Goal: Task Accomplishment & Management: Manage account settings

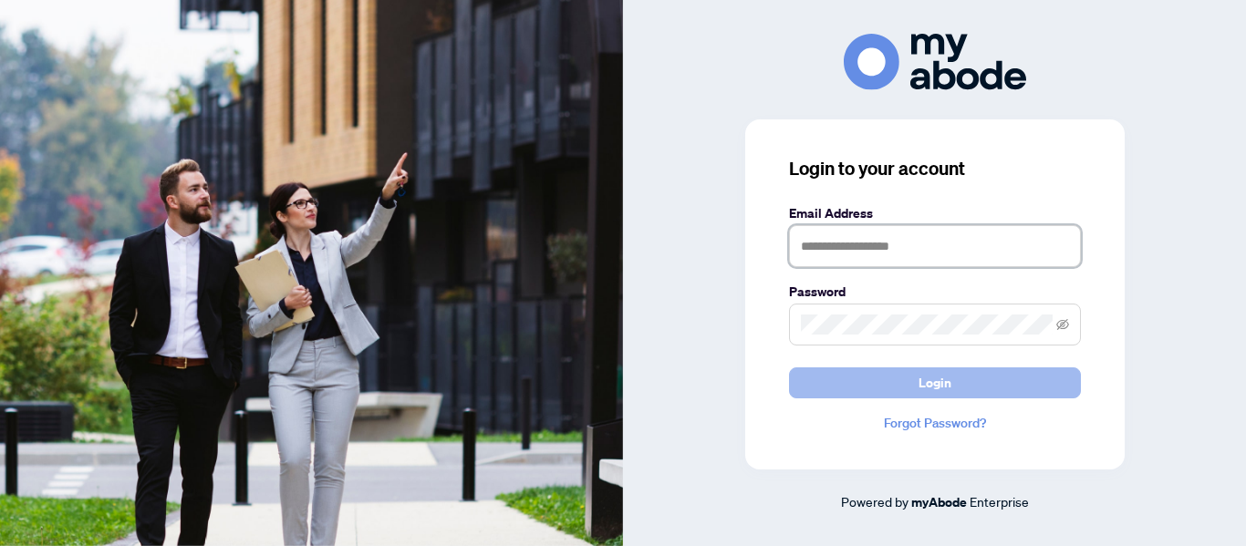
type input "**********"
click at [949, 378] on span "Login" at bounding box center [935, 383] width 33 height 29
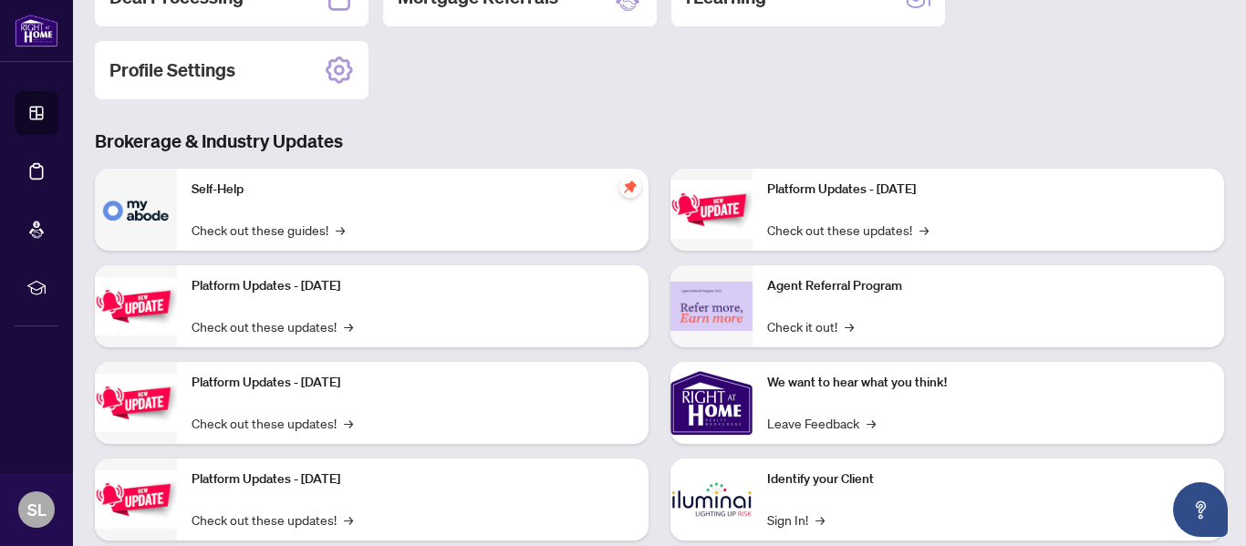
scroll to position [274, 0]
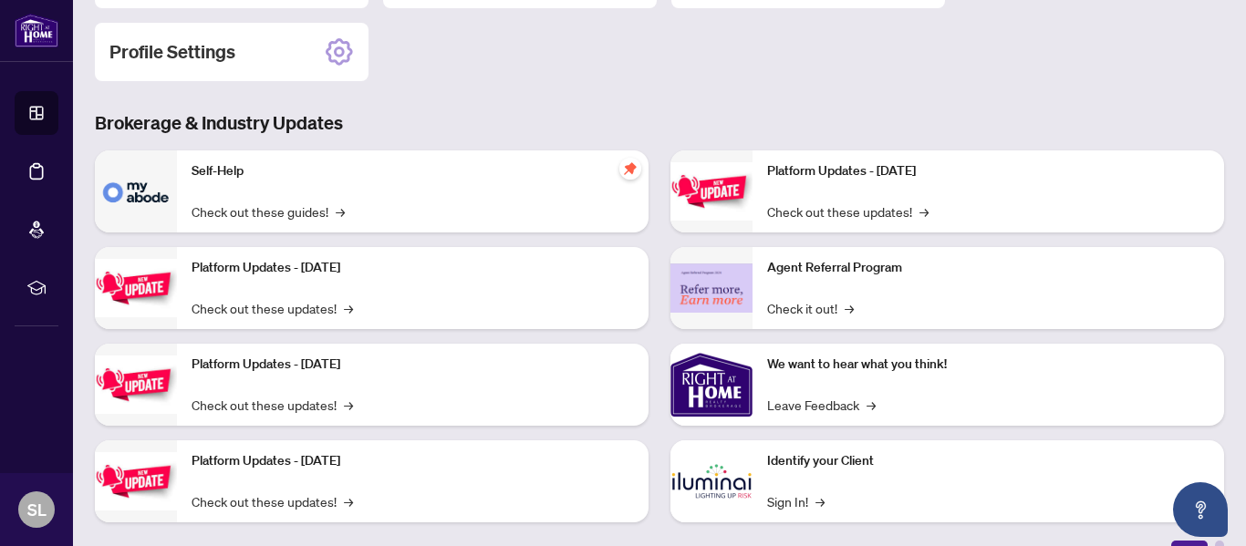
click at [317, 282] on div "Platform Updates - [DATE] Check out these updates! →" at bounding box center [413, 288] width 472 height 82
click at [311, 306] on link "Check out these updates! →" at bounding box center [272, 308] width 161 height 20
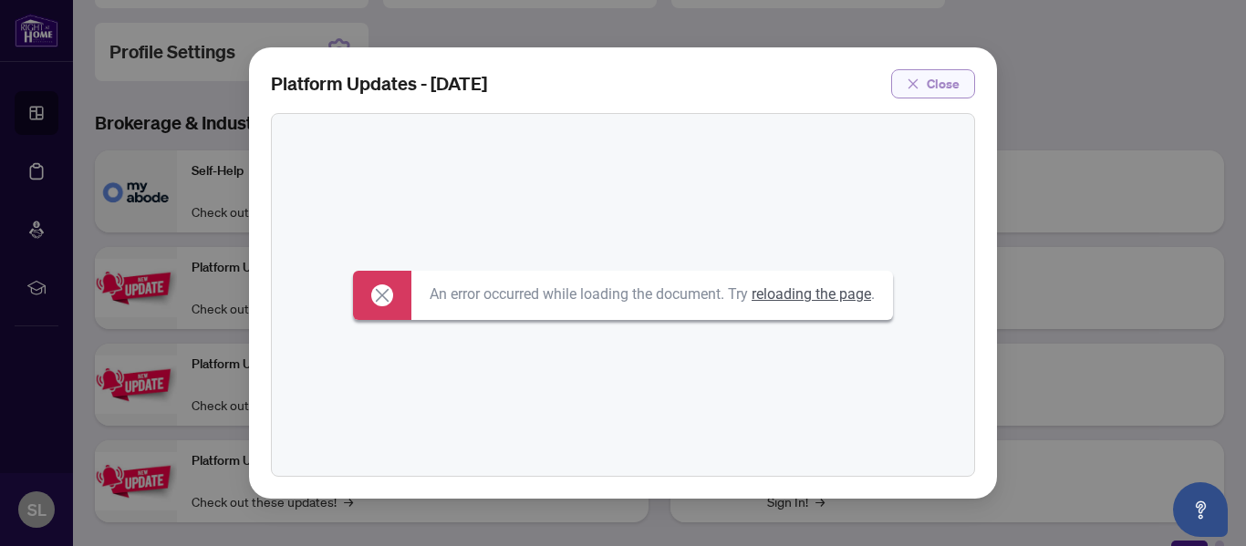
click at [950, 84] on span "Close" at bounding box center [943, 83] width 33 height 29
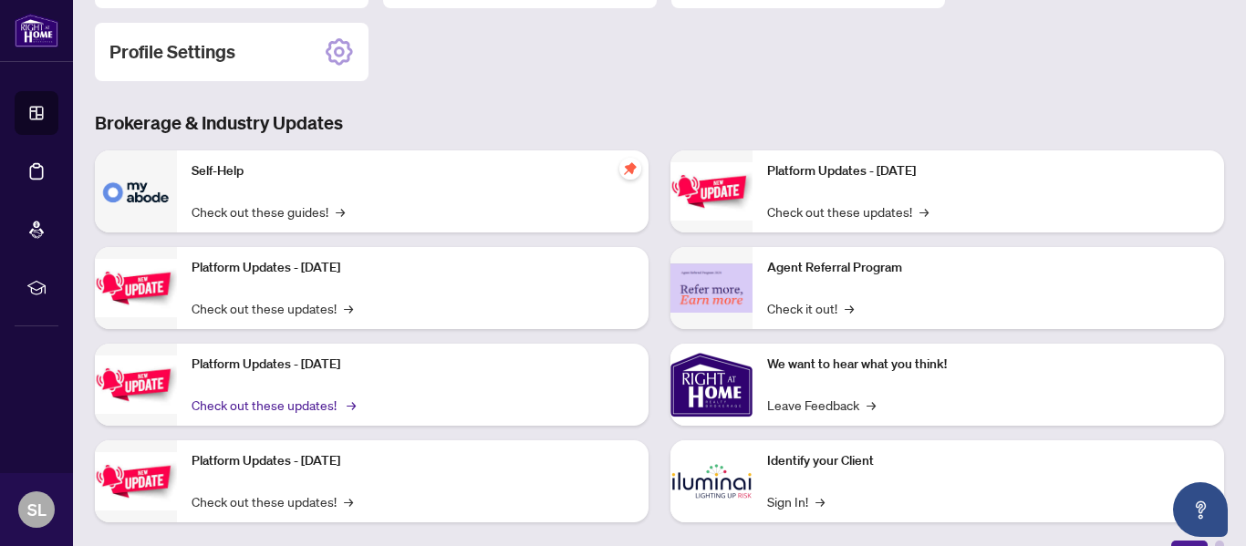
click at [305, 403] on link "Check out these updates! →" at bounding box center [272, 405] width 161 height 20
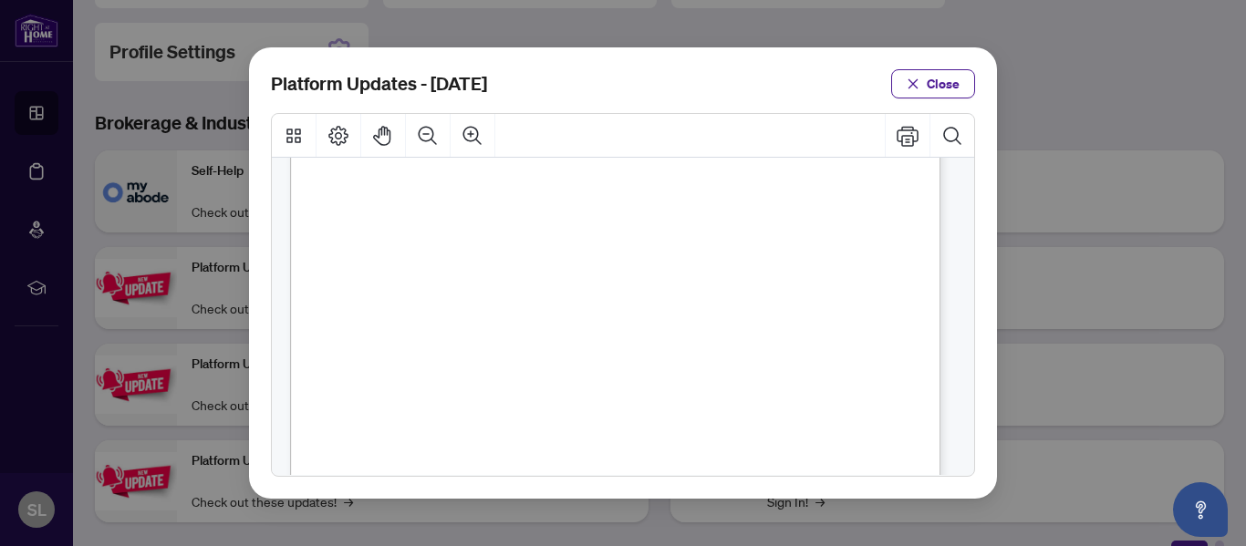
scroll to position [547, 0]
click at [928, 78] on span "Close" at bounding box center [943, 83] width 33 height 29
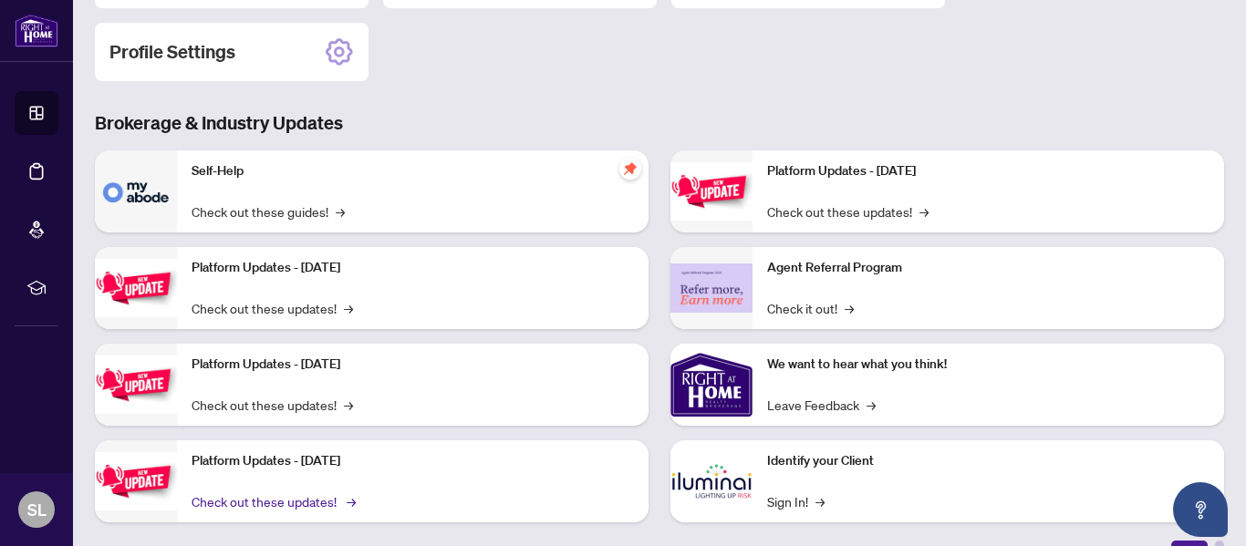
click at [313, 498] on link "Check out these updates! →" at bounding box center [272, 502] width 161 height 20
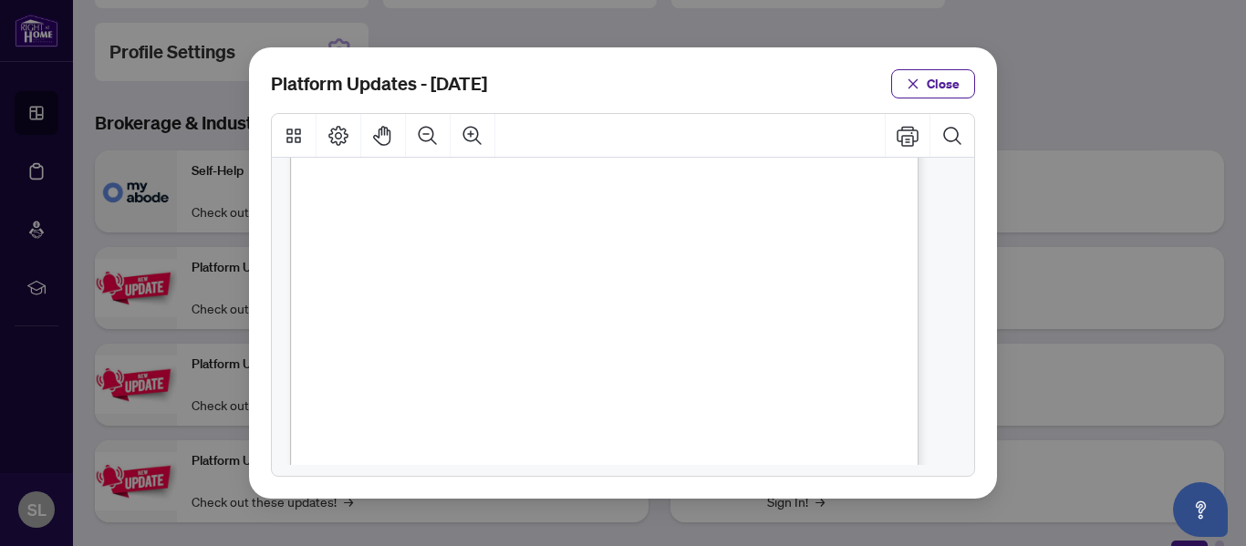
scroll to position [456, 0]
click at [931, 82] on span "Close" at bounding box center [943, 83] width 33 height 29
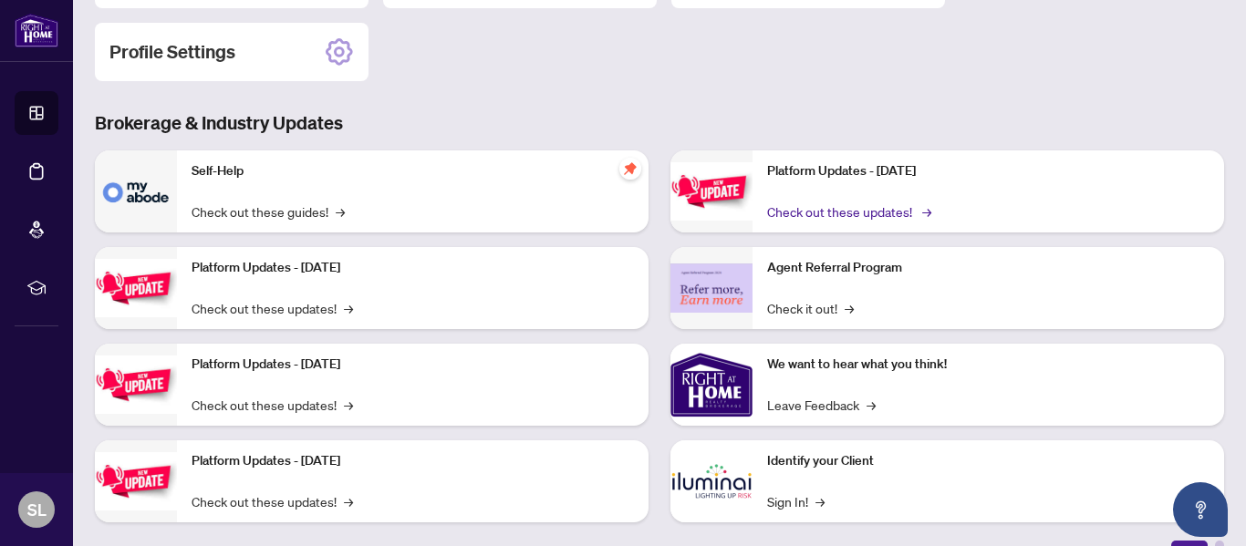
click at [820, 207] on link "Check out these updates! →" at bounding box center [847, 212] width 161 height 20
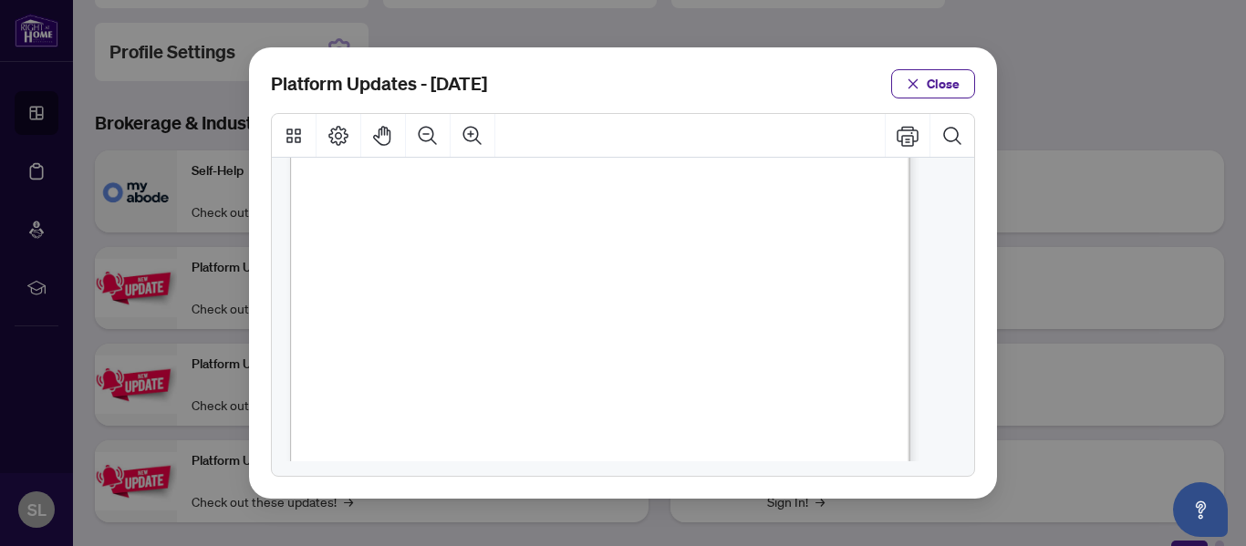
scroll to position [365, 0]
click at [956, 87] on span "Close" at bounding box center [943, 83] width 33 height 29
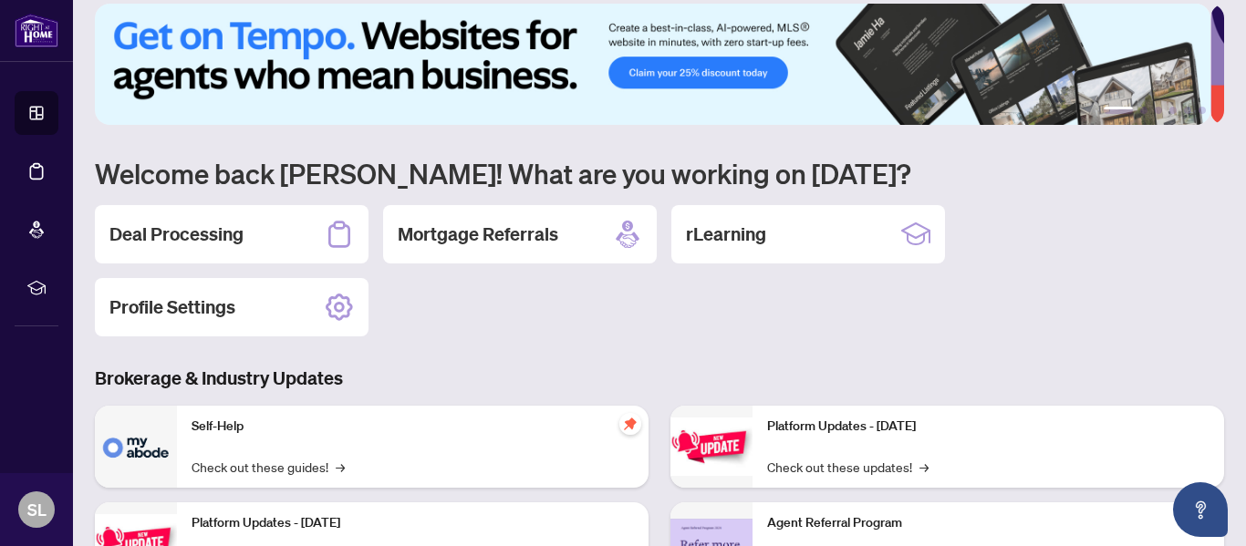
scroll to position [0, 0]
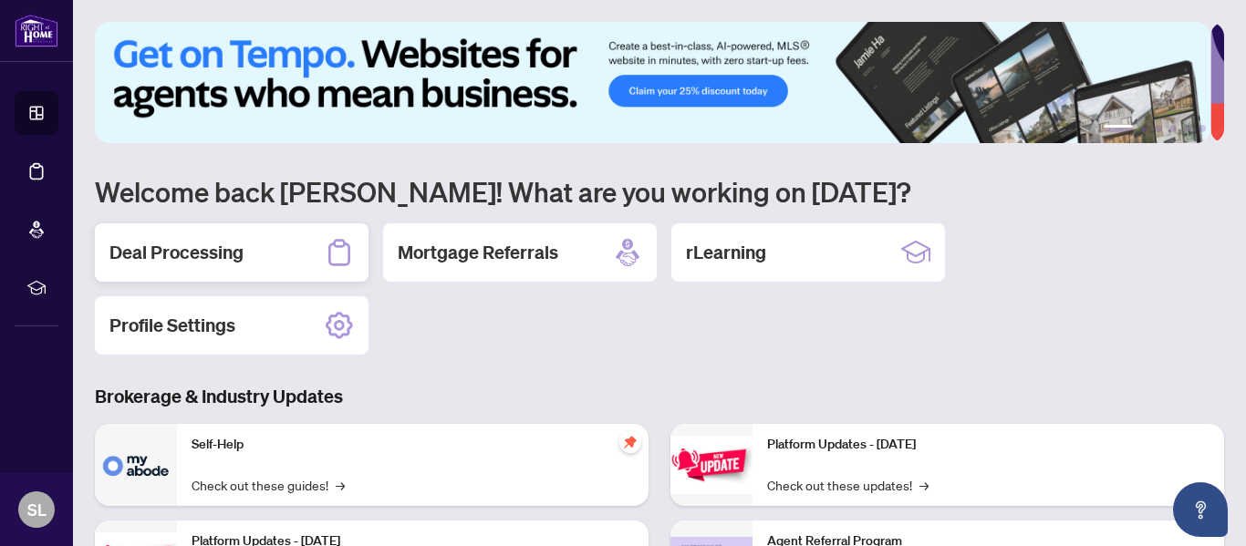
click at [159, 250] on h2 "Deal Processing" at bounding box center [176, 253] width 134 height 26
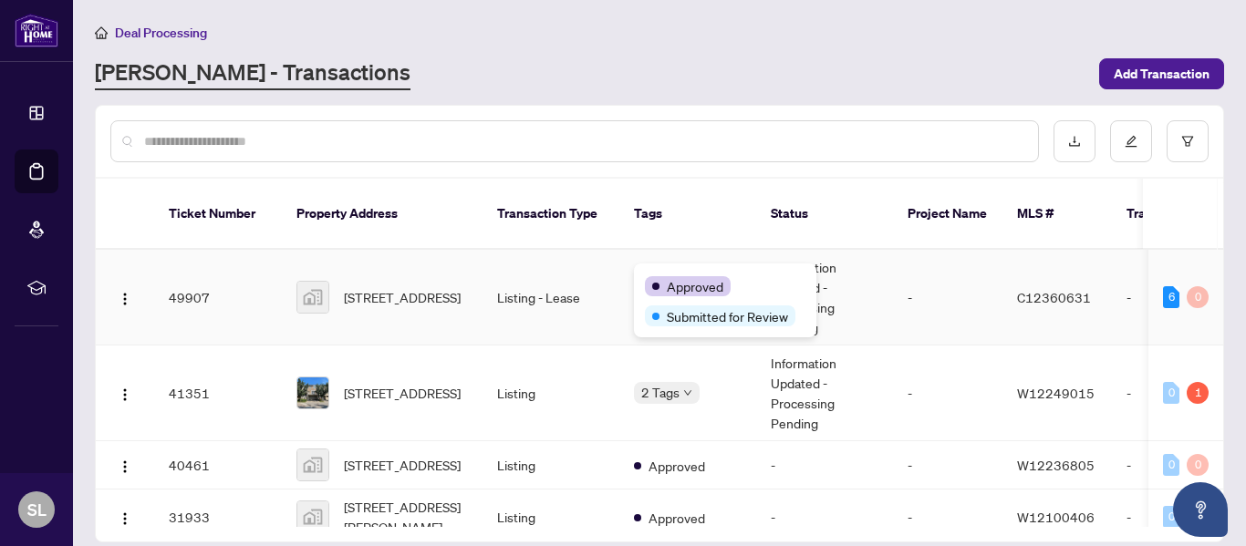
click at [680, 272] on div "Approved Submitted for Review" at bounding box center [725, 301] width 182 height 74
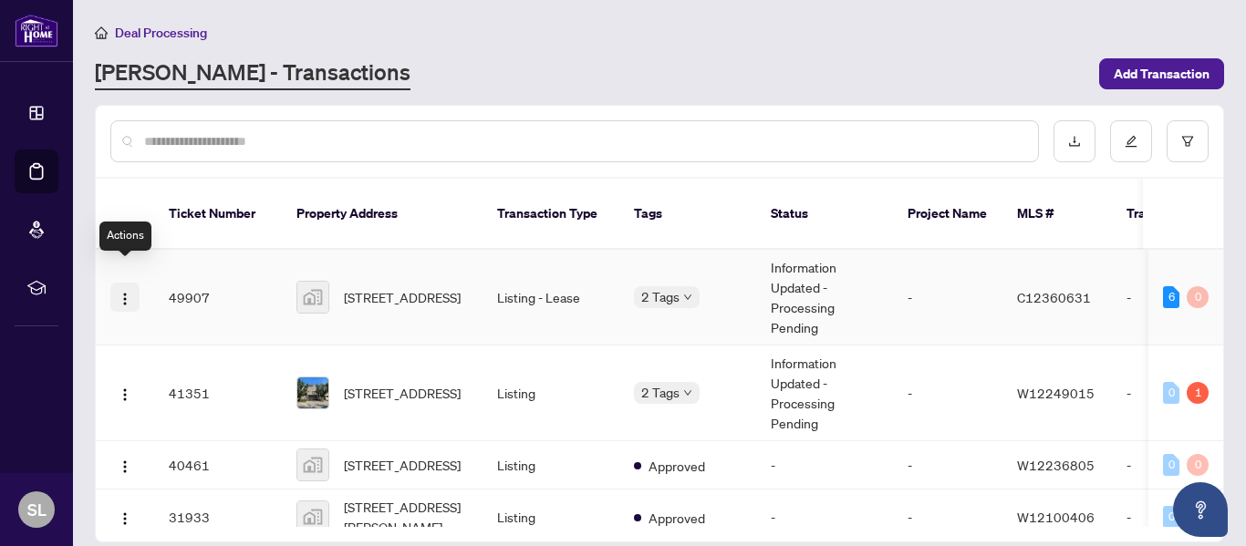
click at [125, 292] on img "button" at bounding box center [125, 299] width 15 height 15
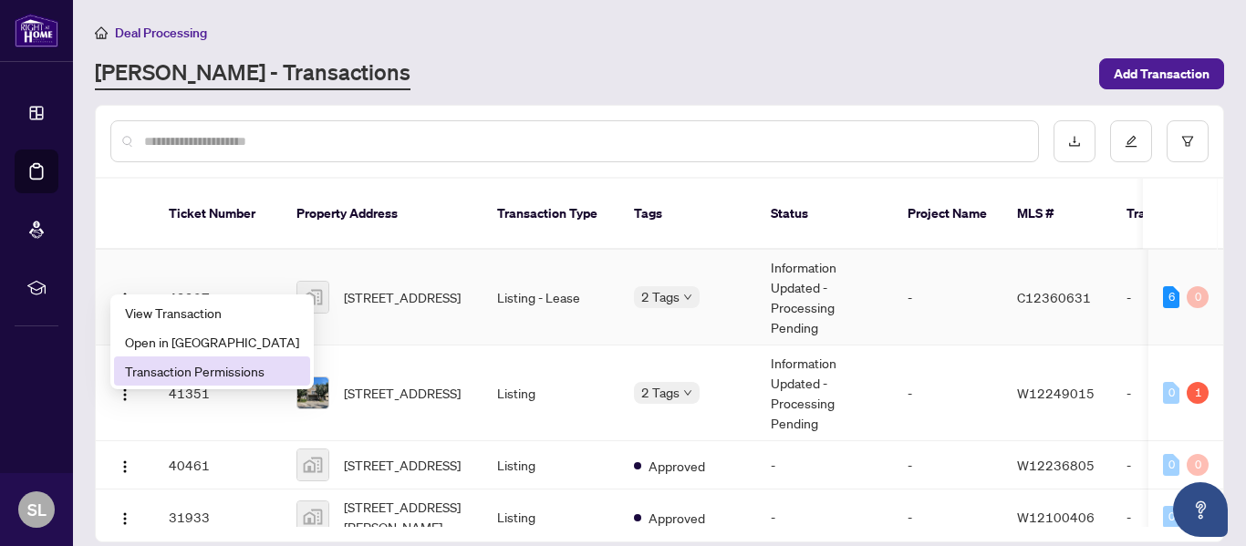
click at [199, 370] on span "Transaction Permissions" at bounding box center [212, 371] width 174 height 20
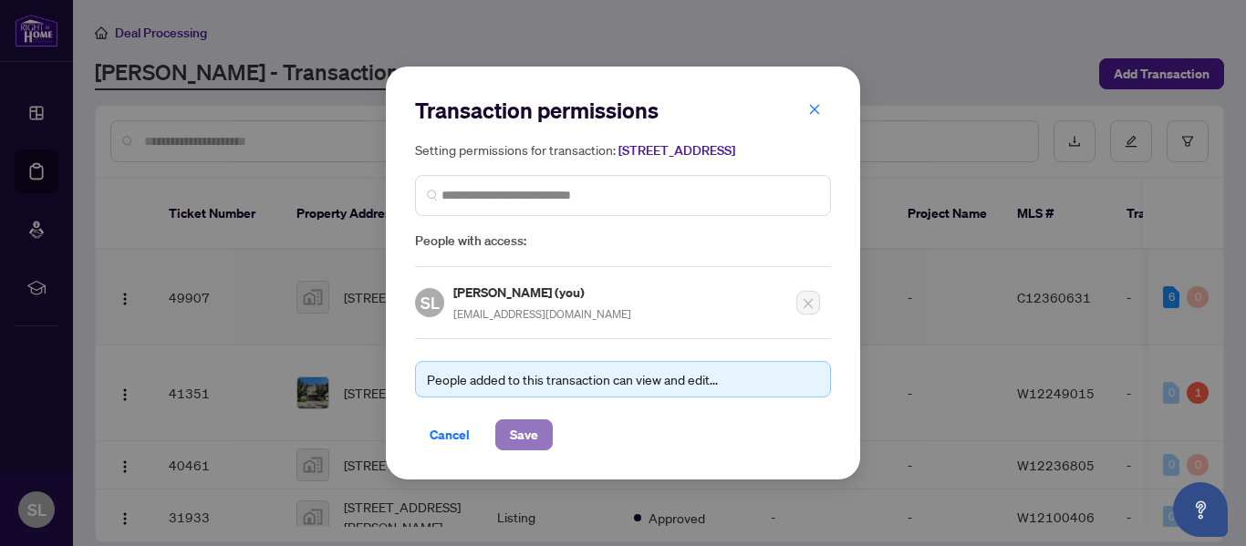
click at [525, 445] on span "Save" at bounding box center [524, 435] width 28 height 29
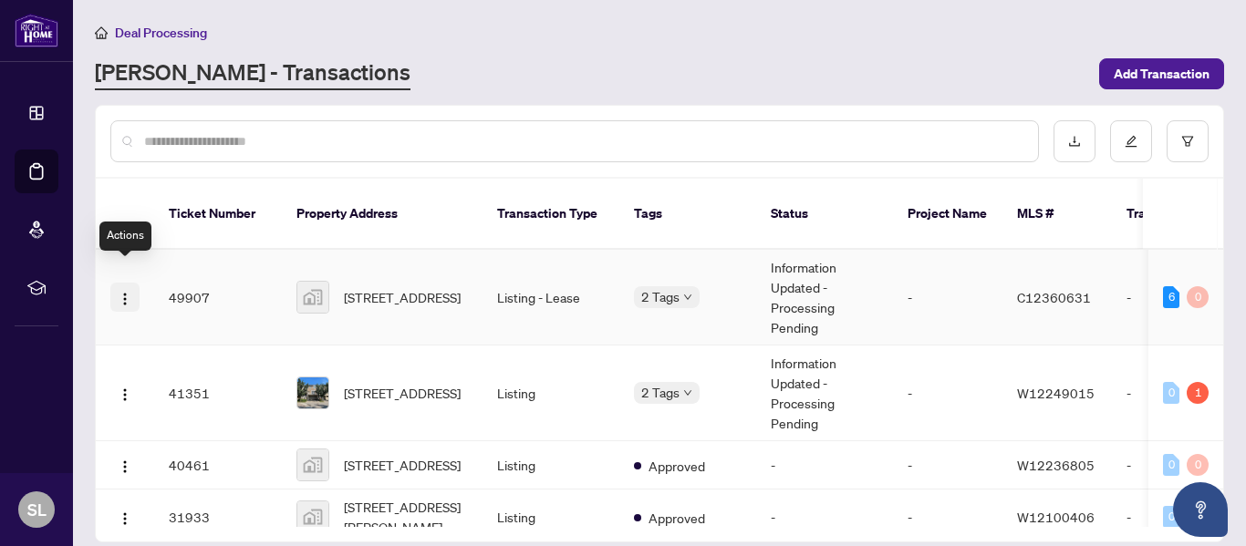
click at [126, 292] on img "button" at bounding box center [125, 299] width 15 height 15
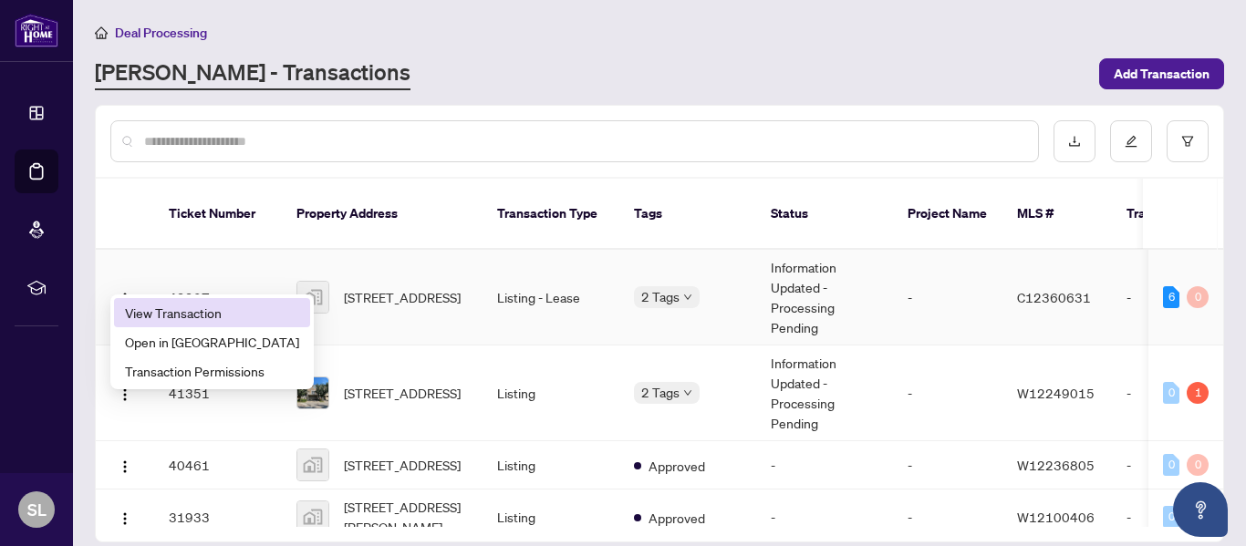
click at [201, 312] on span "View Transaction" at bounding box center [212, 313] width 174 height 20
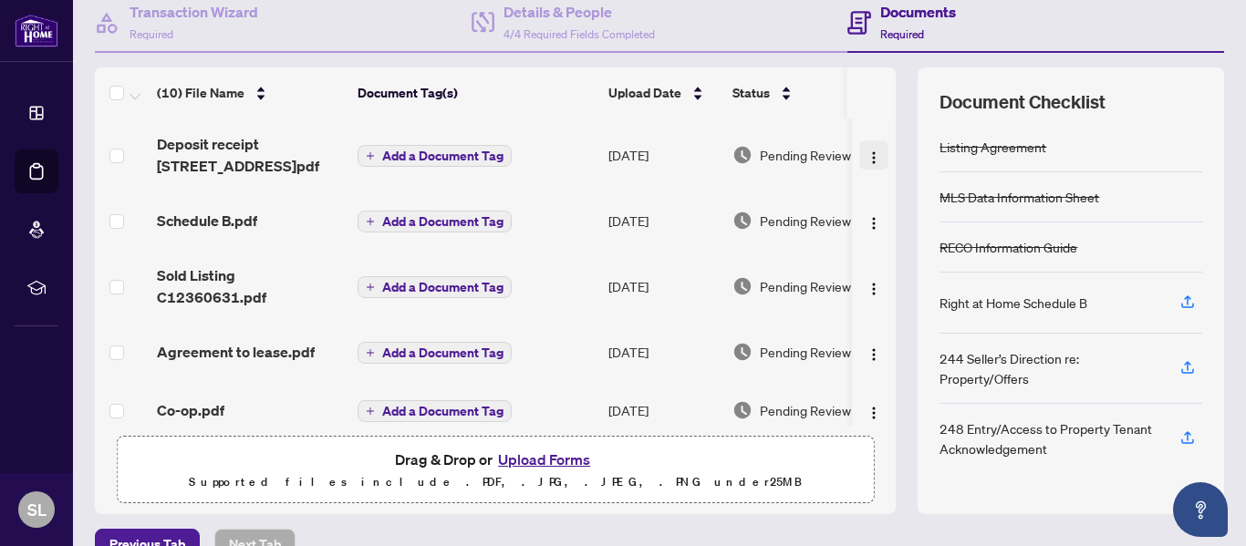
click at [867, 152] on img "button" at bounding box center [874, 158] width 15 height 15
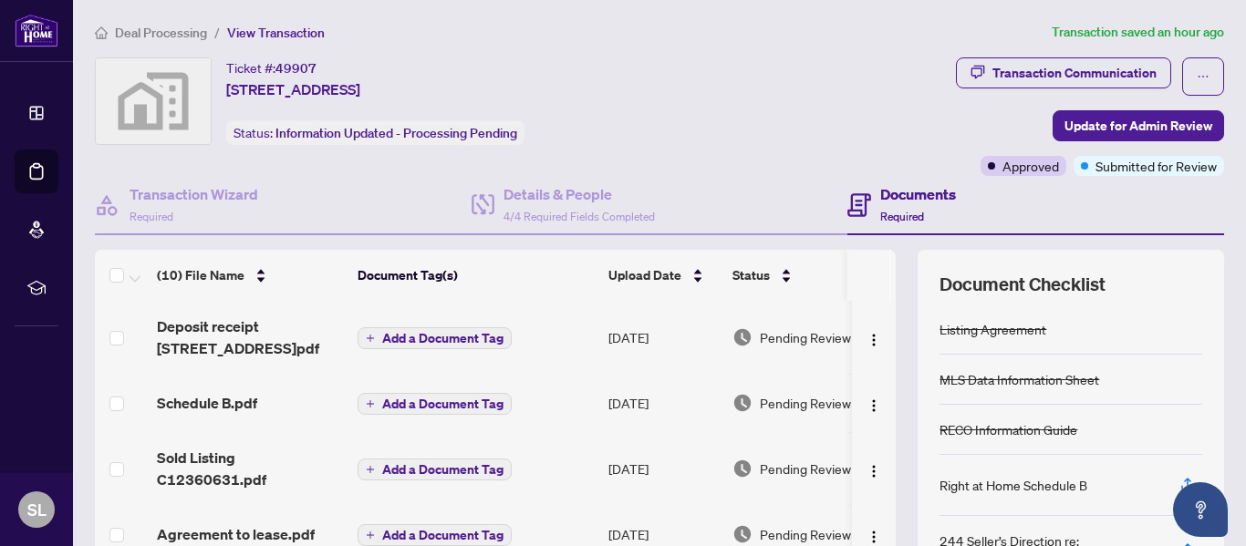
click at [1123, 189] on div "Documents Required" at bounding box center [1035, 205] width 377 height 59
click at [867, 334] on img "button" at bounding box center [874, 340] width 15 height 15
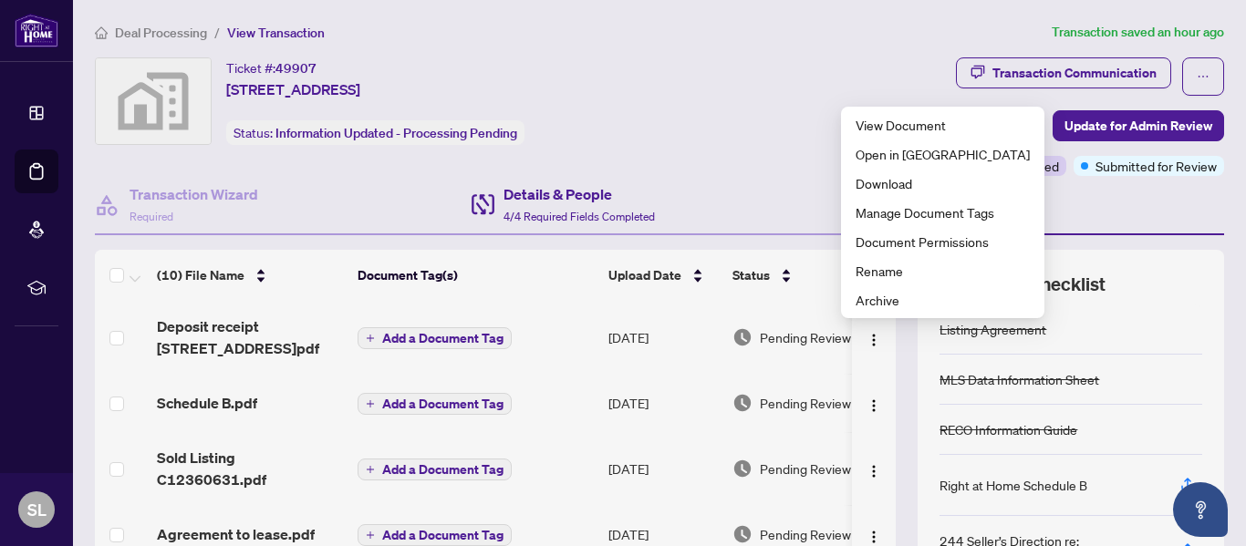
click at [784, 195] on div "Details & People 4/4 Required Fields Completed" at bounding box center [660, 205] width 377 height 59
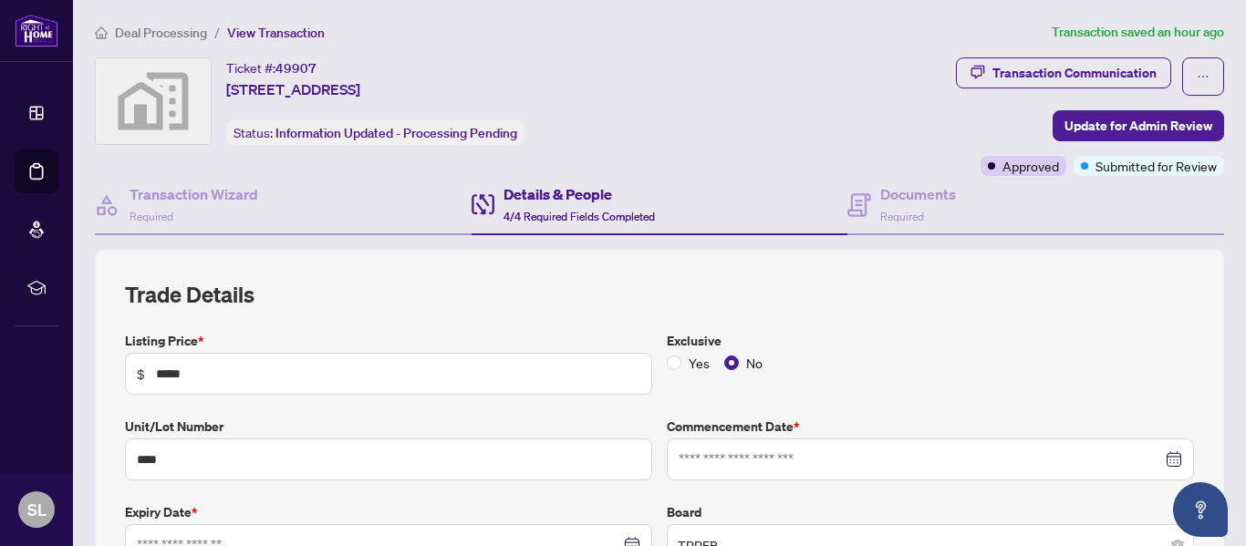
type input "**********"
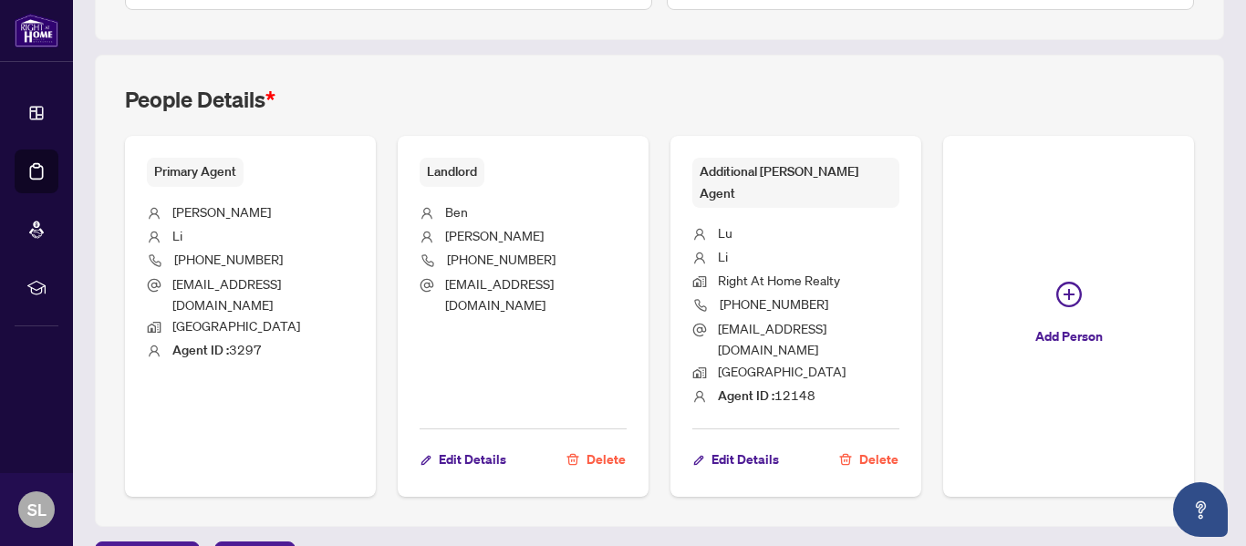
scroll to position [649, 0]
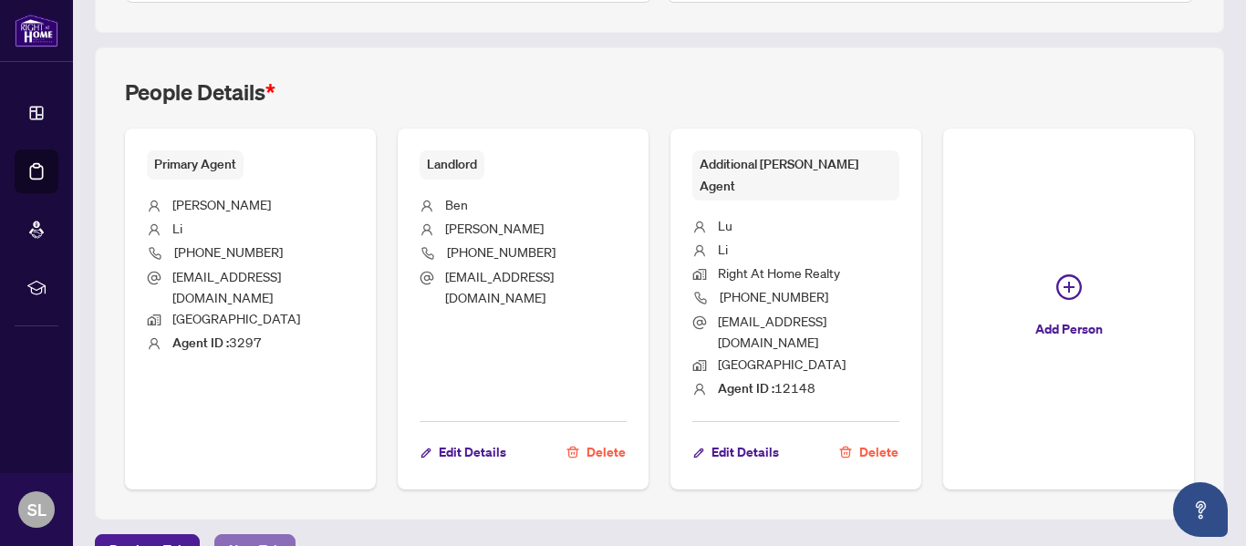
click at [259, 535] on span "Next Tab" at bounding box center [255, 549] width 52 height 29
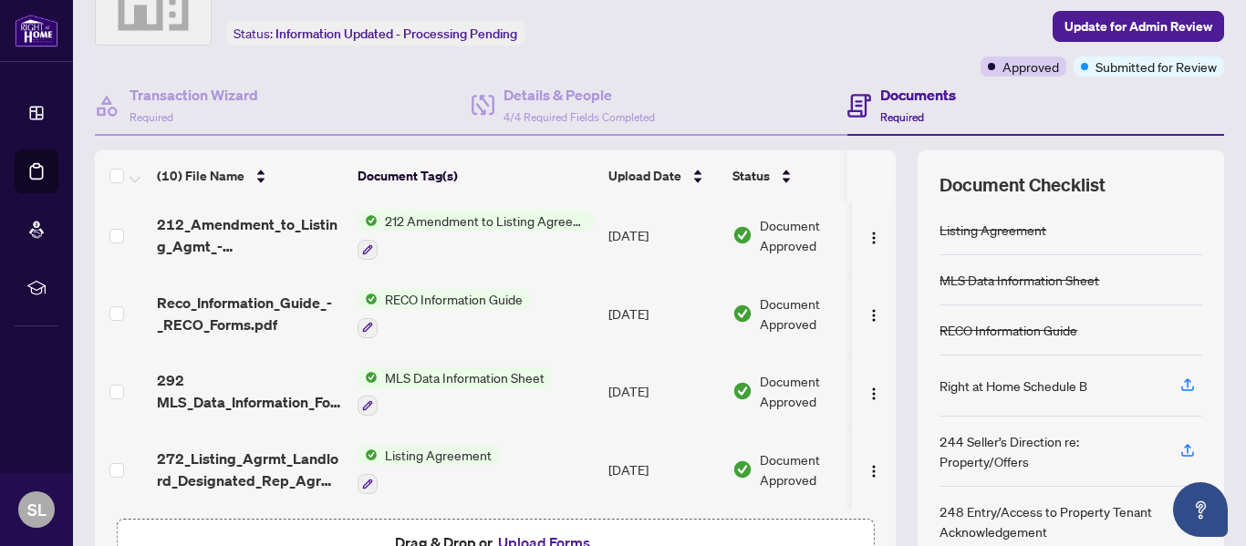
scroll to position [217, 0]
